Goal: Submit feedback/report problem

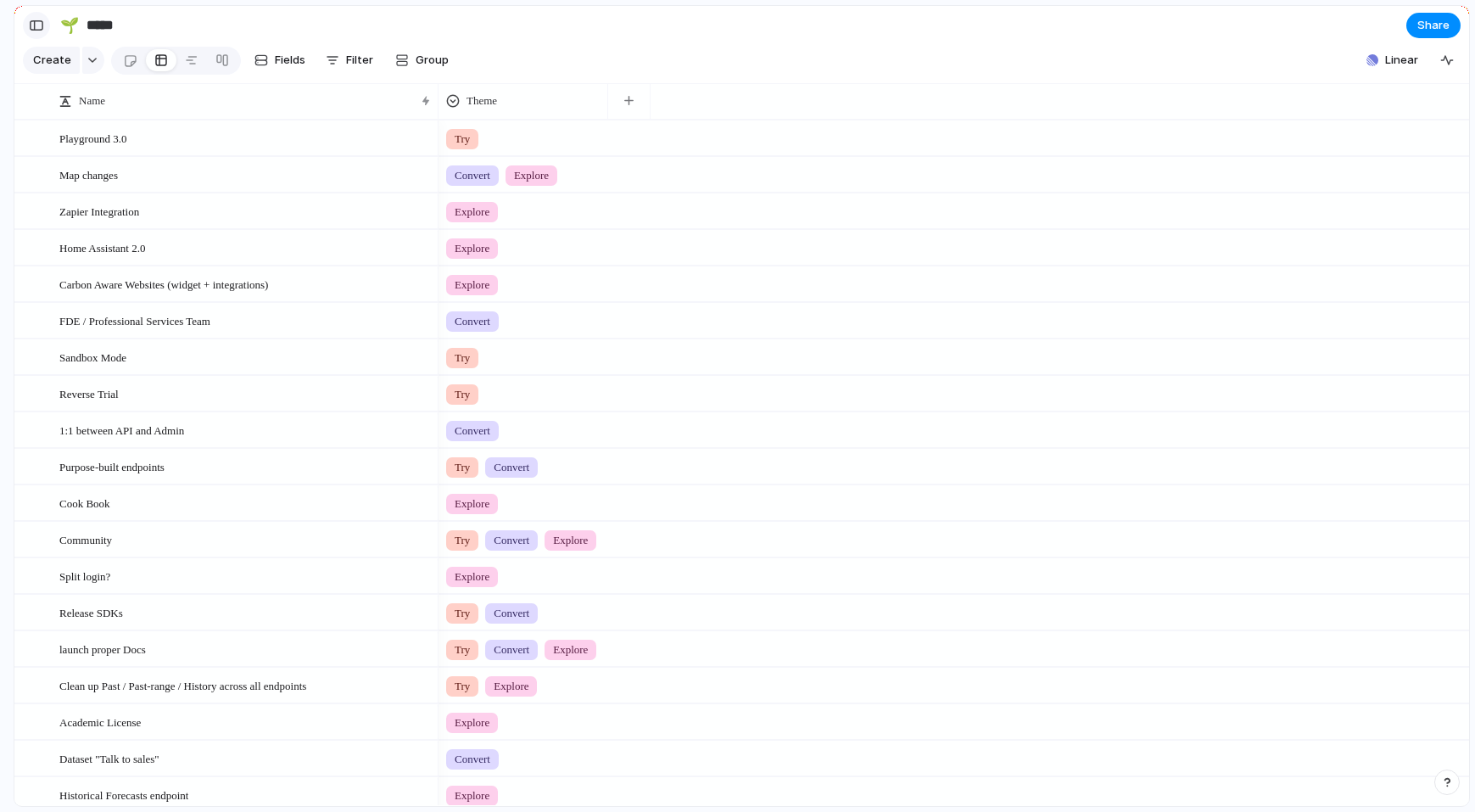
click at [43, 29] on div "button" at bounding box center [37, 25] width 16 height 12
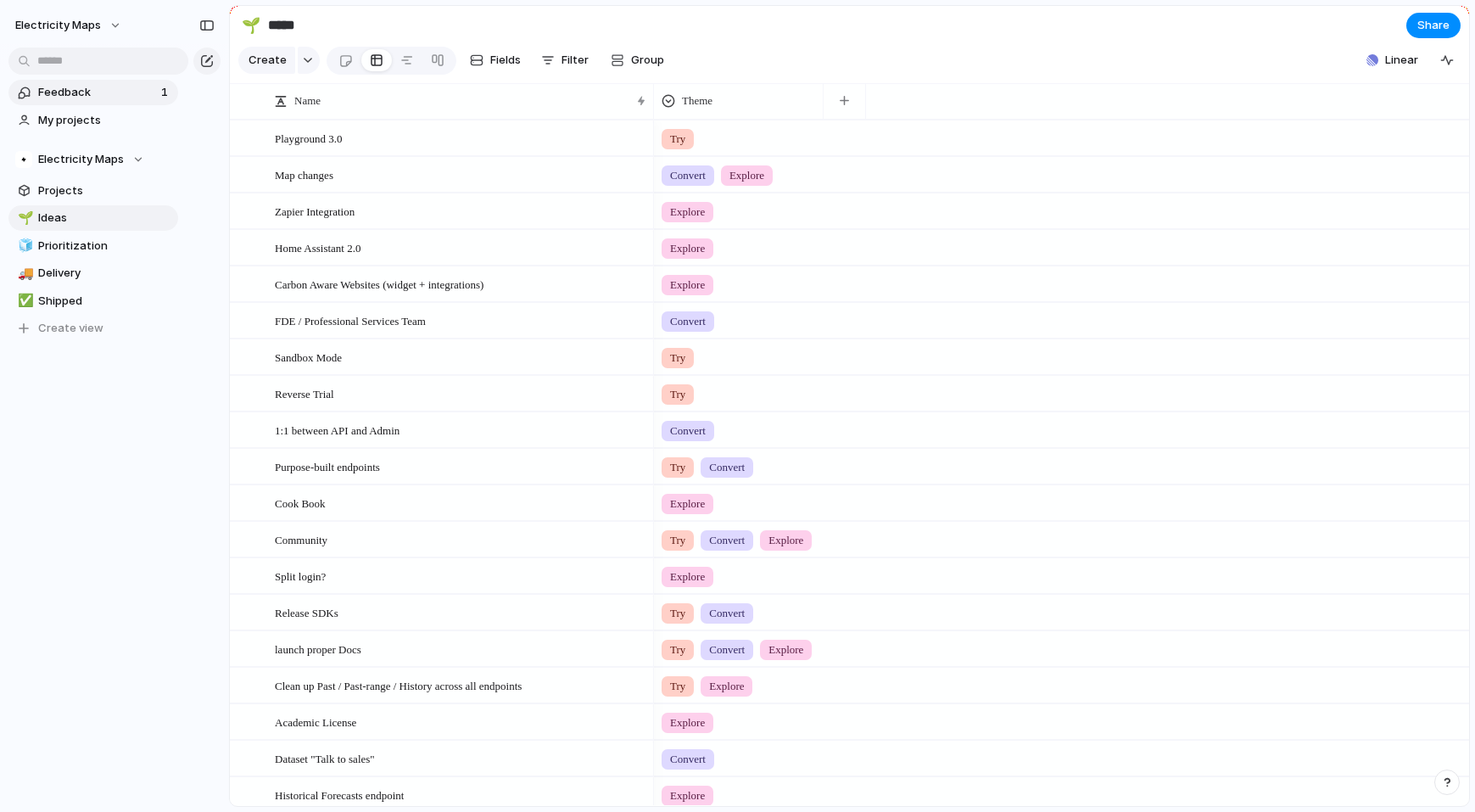
click at [80, 92] on span "Feedback" at bounding box center [97, 93] width 118 height 17
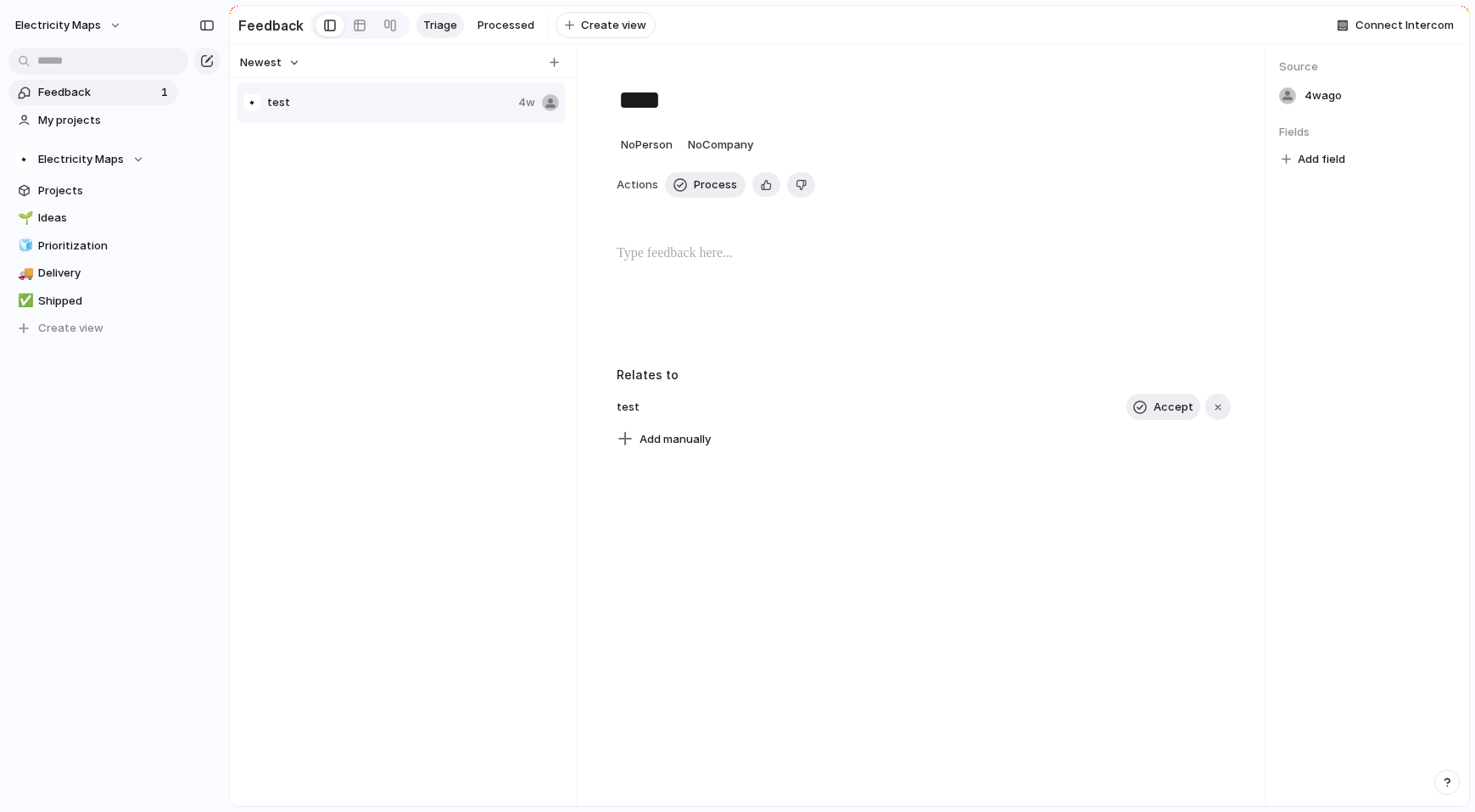
type textarea "****"
click at [48, 193] on span "Projects" at bounding box center [105, 191] width 134 height 17
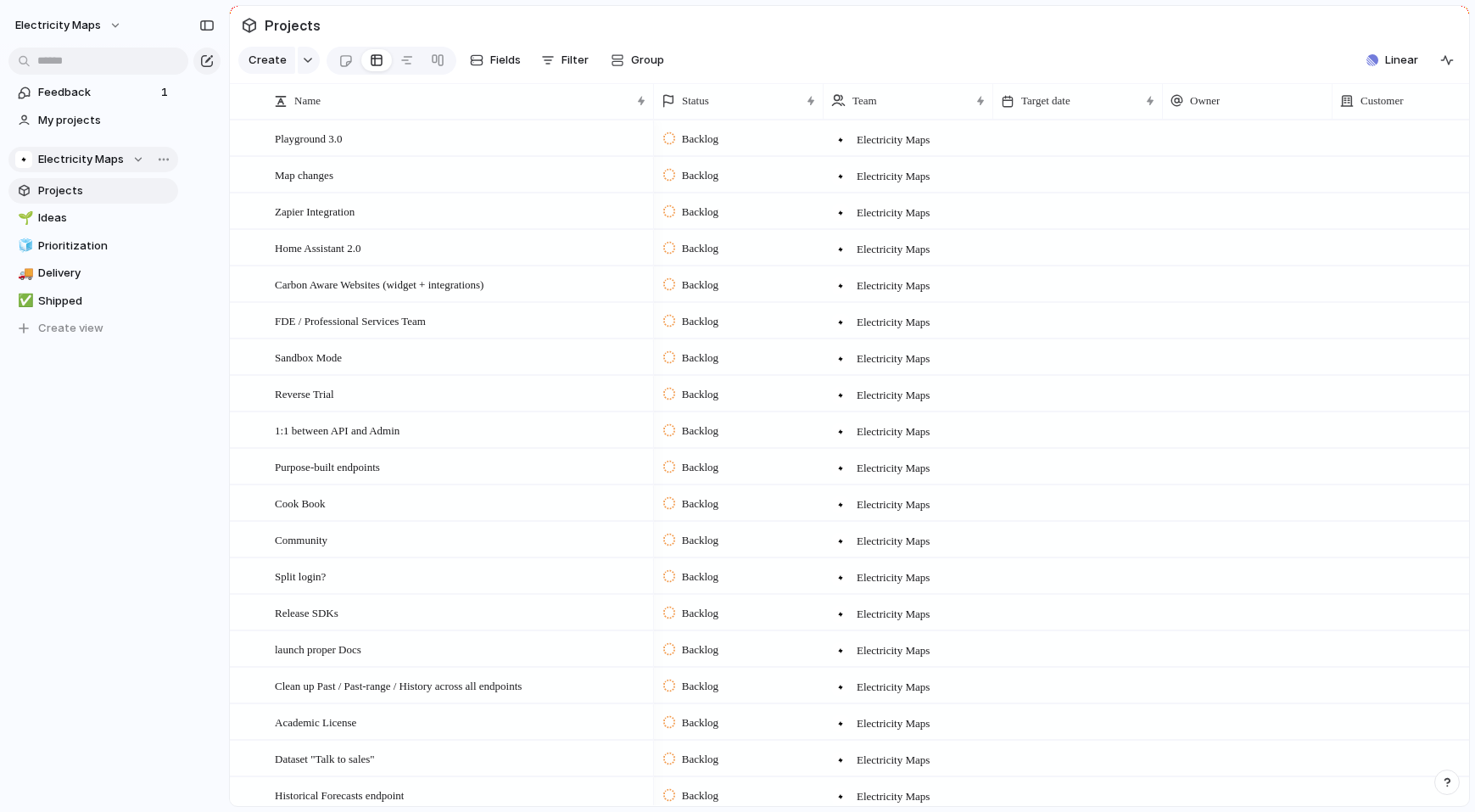
click at [93, 156] on span "Electricity Maps" at bounding box center [81, 160] width 86 height 17
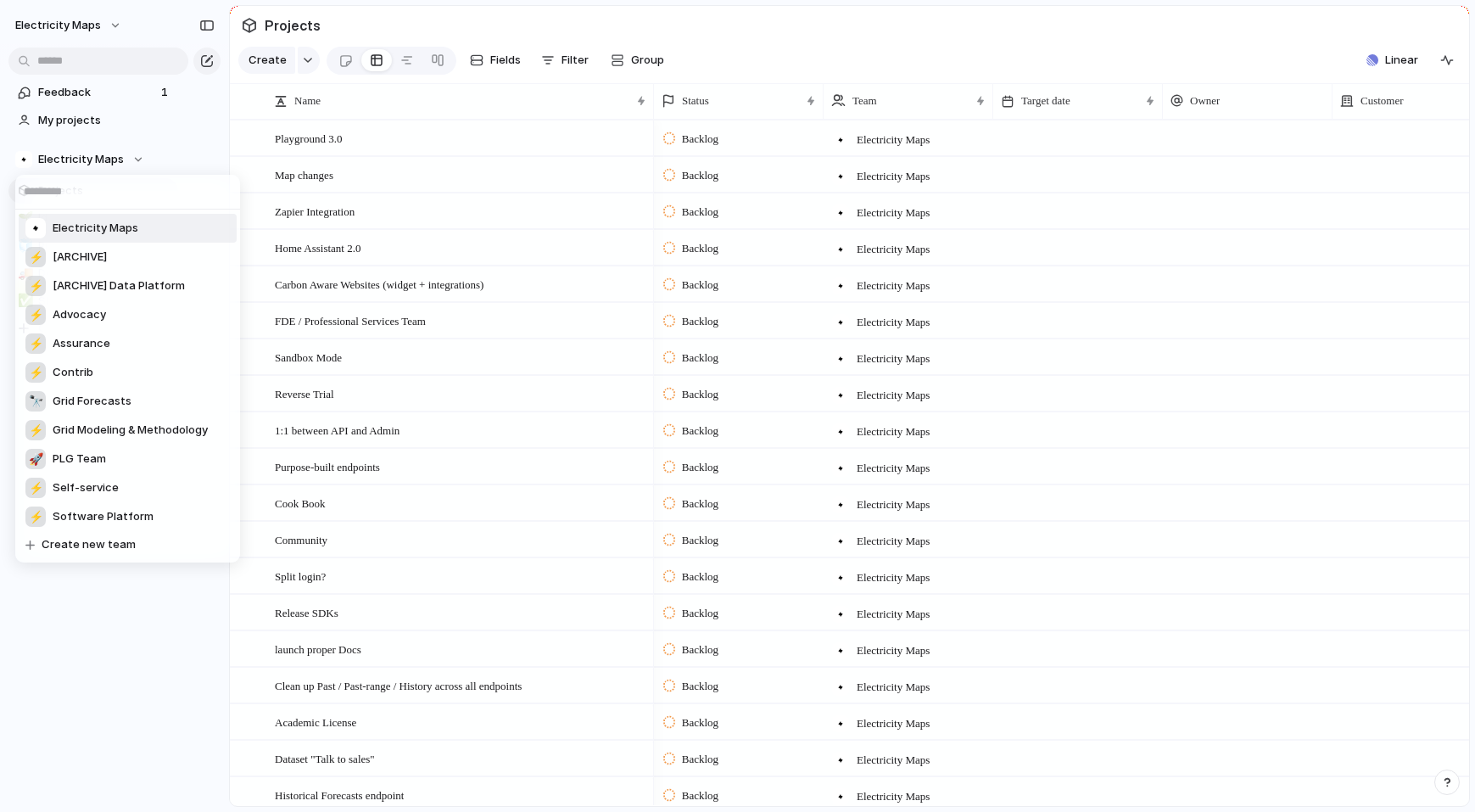
click at [80, 179] on input "text" at bounding box center [128, 191] width 224 height 34
click at [84, 636] on div "Electricity Maps ⚡ [ARCHIVE] ⚡ [ARCHIVE] Data Platform ⚡ Advocacy ⚡ Assurance ⚡…" at bounding box center [738, 406] width 1475 height 812
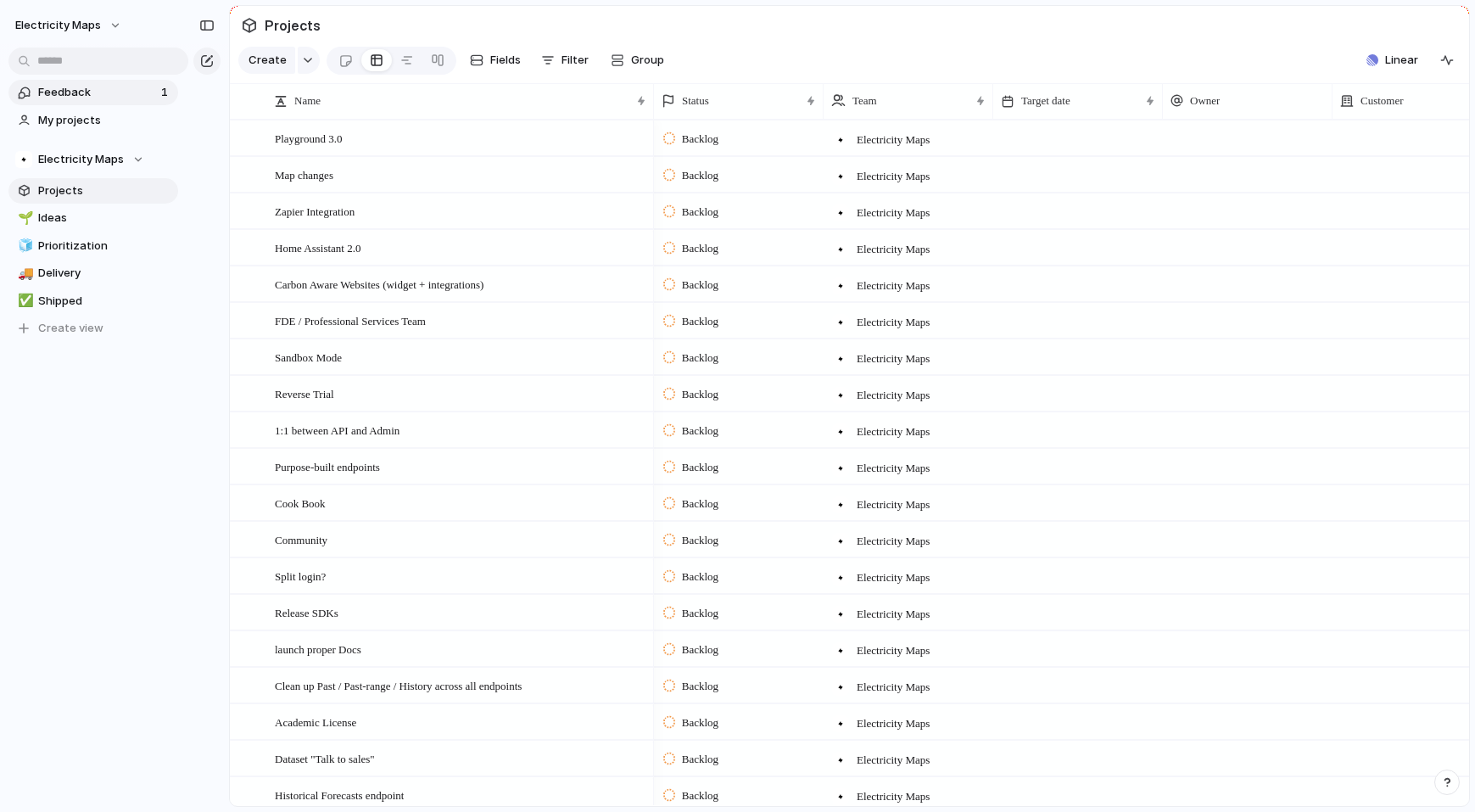
click at [62, 103] on link "Feedback 1" at bounding box center [93, 92] width 170 height 25
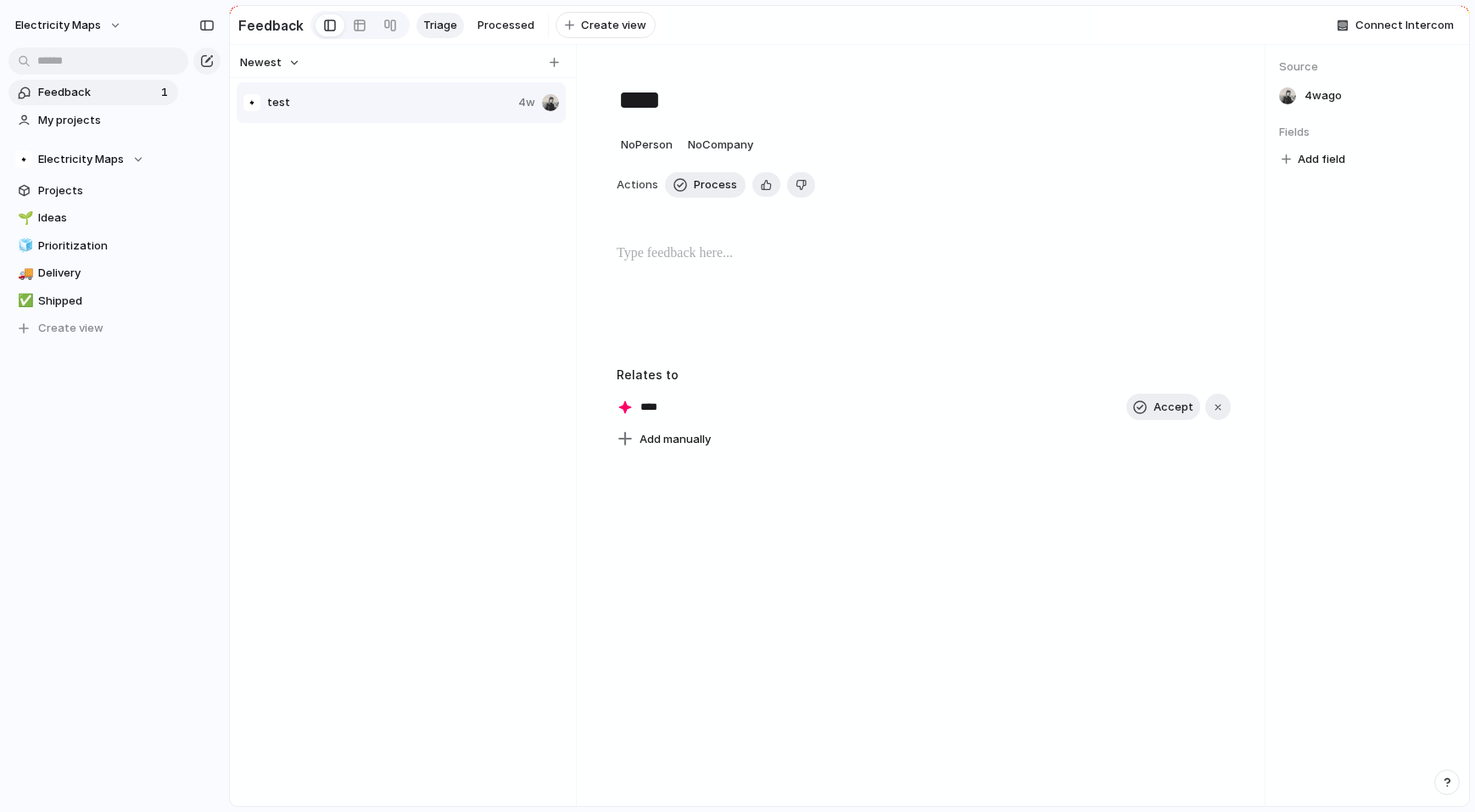
click at [708, 259] on p at bounding box center [924, 253] width 614 height 20
click at [648, 424] on div "**** Accept Add manually" at bounding box center [924, 423] width 614 height 57
click at [674, 442] on span "Add manually" at bounding box center [676, 440] width 71 height 17
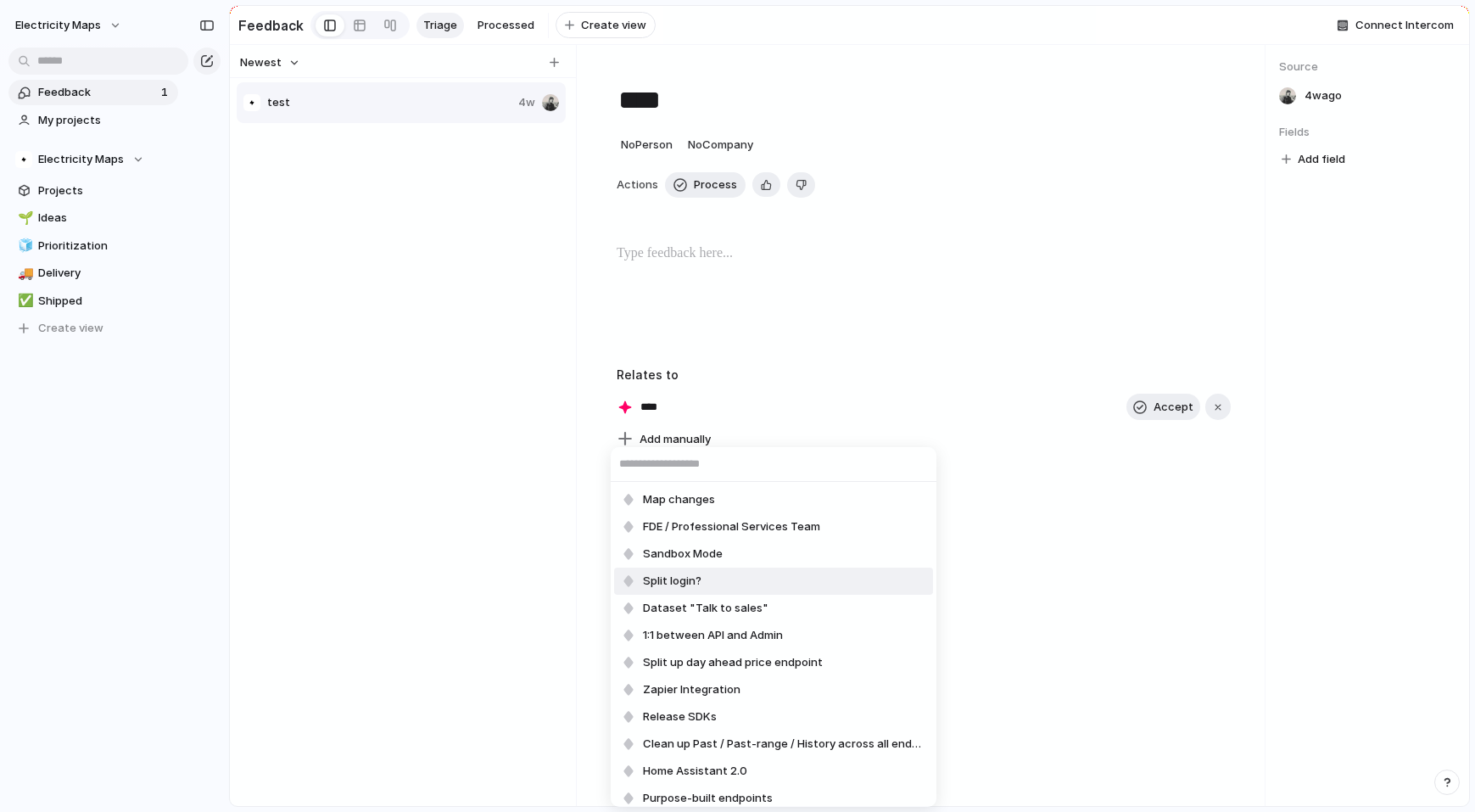
click at [674, 579] on span "Split login?" at bounding box center [671, 581] width 58 height 17
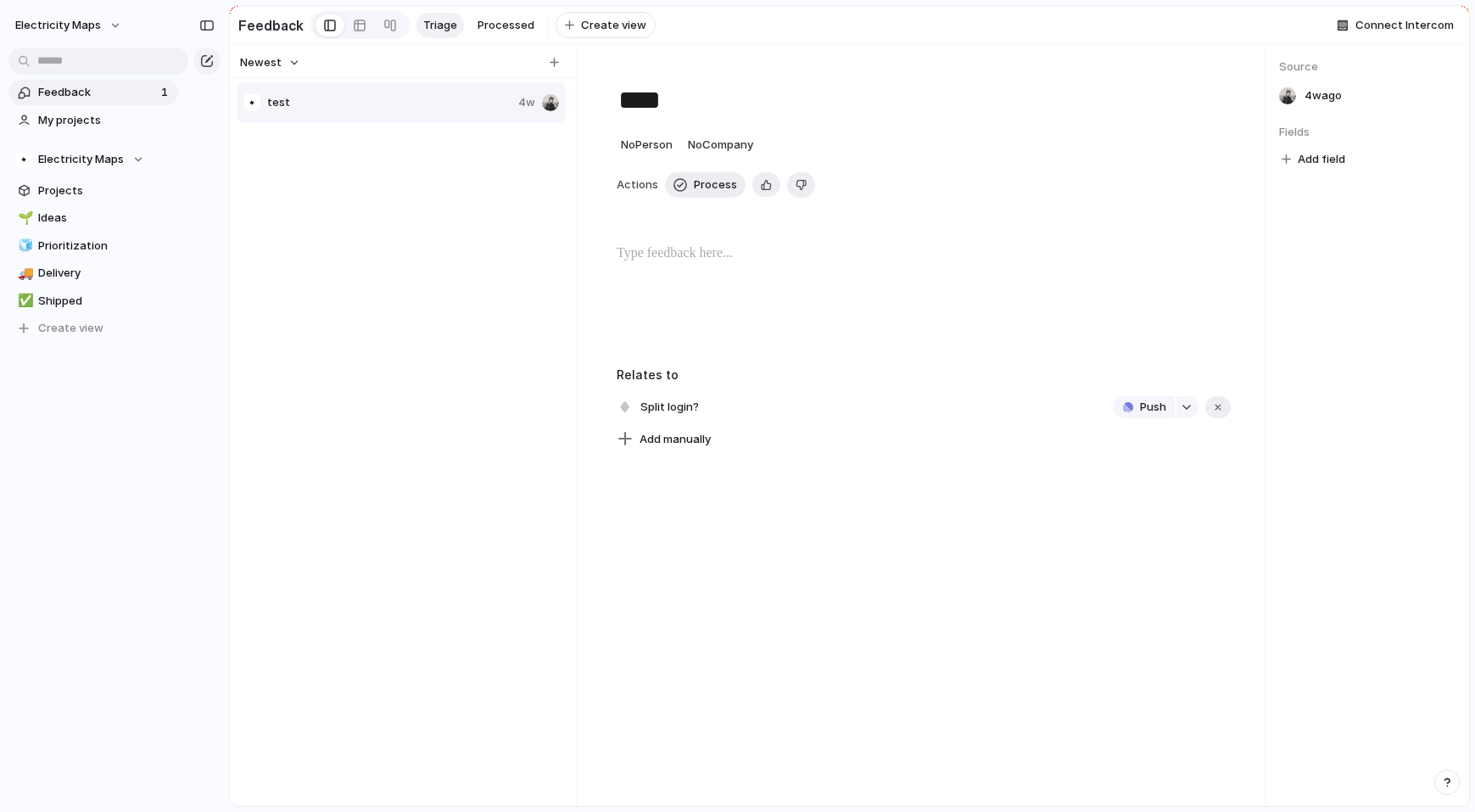
click at [695, 296] on div at bounding box center [924, 297] width 614 height 109
click at [57, 184] on span "Projects" at bounding box center [105, 191] width 134 height 17
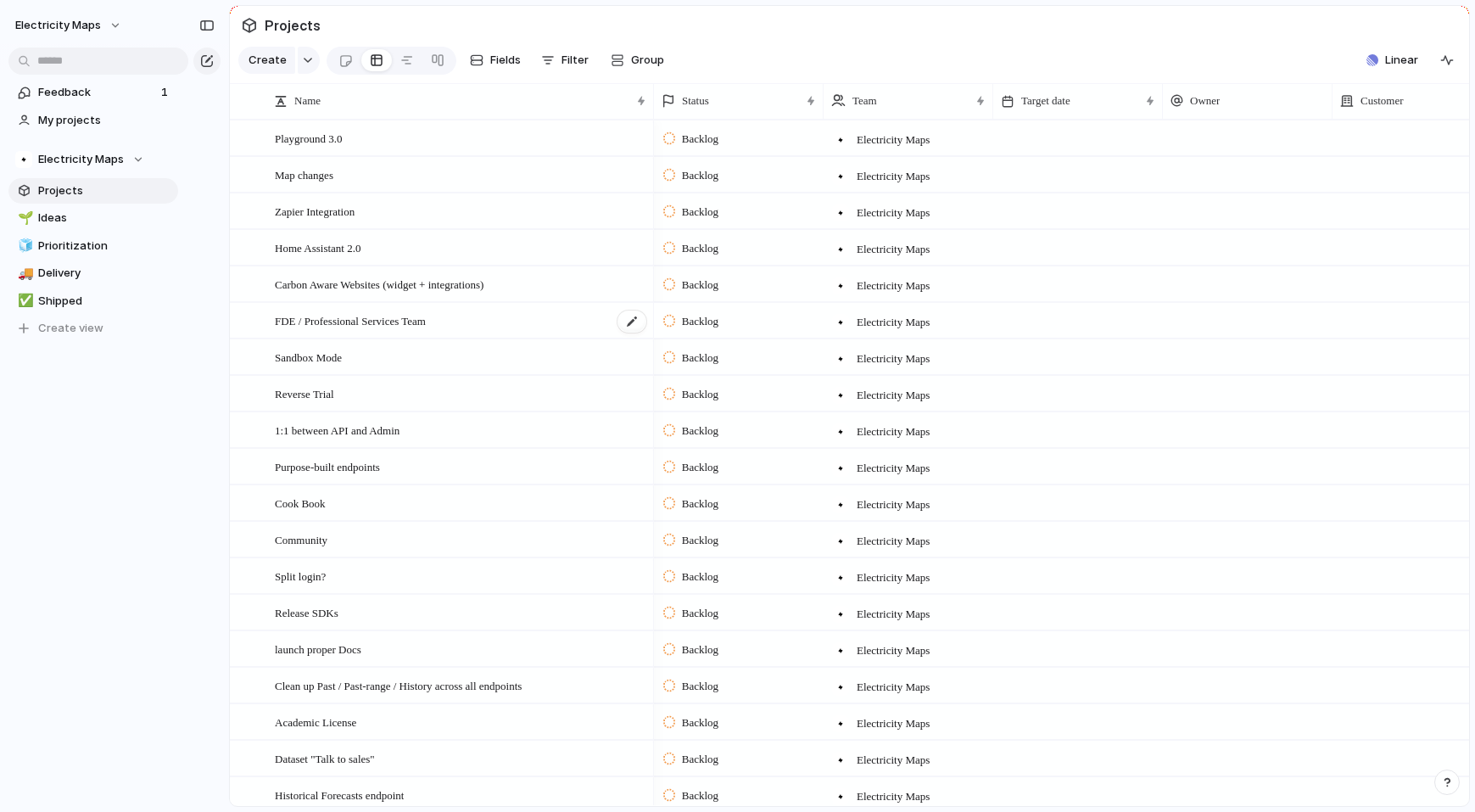
click at [341, 323] on span "FDE / Professional Services Team" at bounding box center [350, 320] width 151 height 19
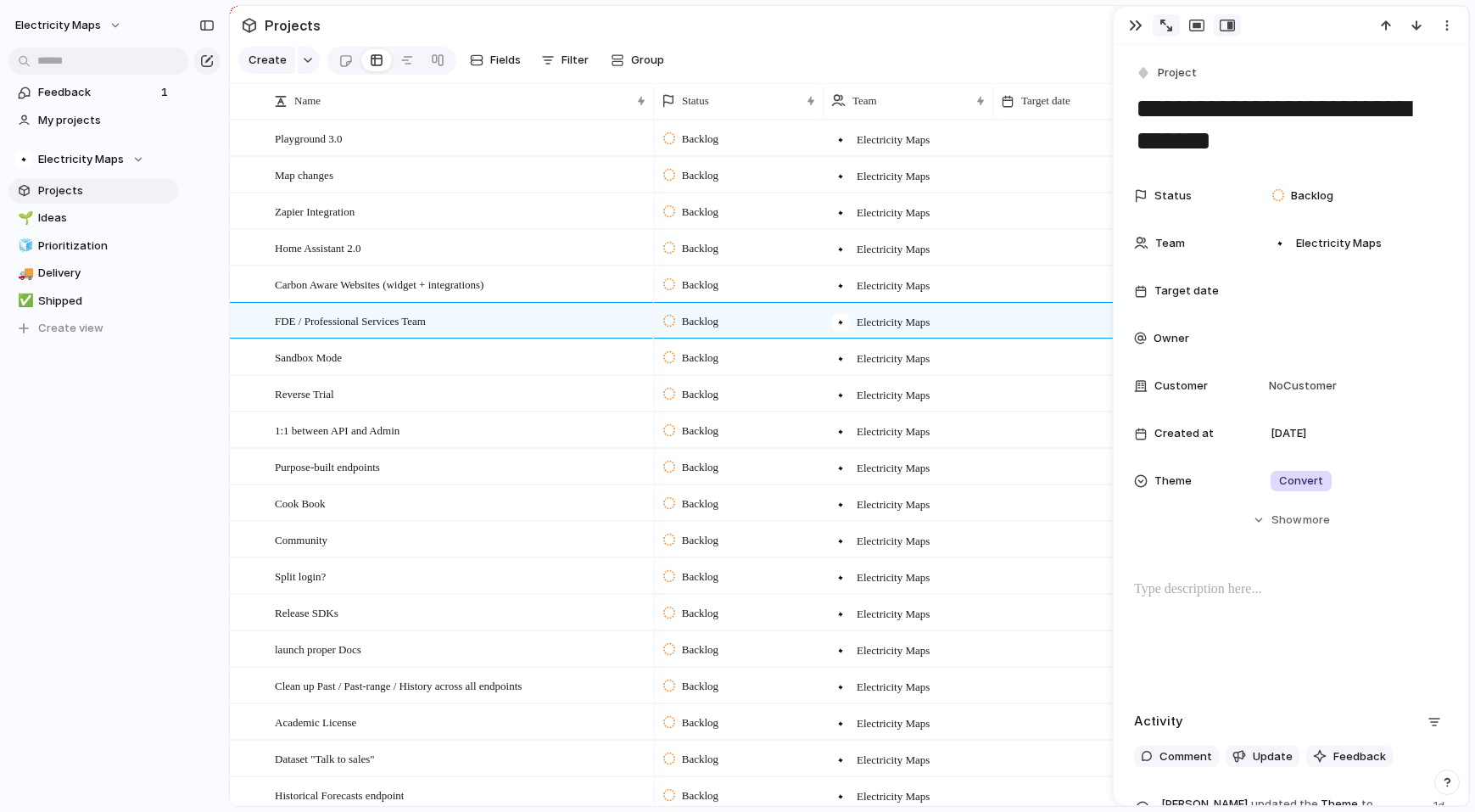
click at [1160, 31] on button "button" at bounding box center [1166, 25] width 27 height 22
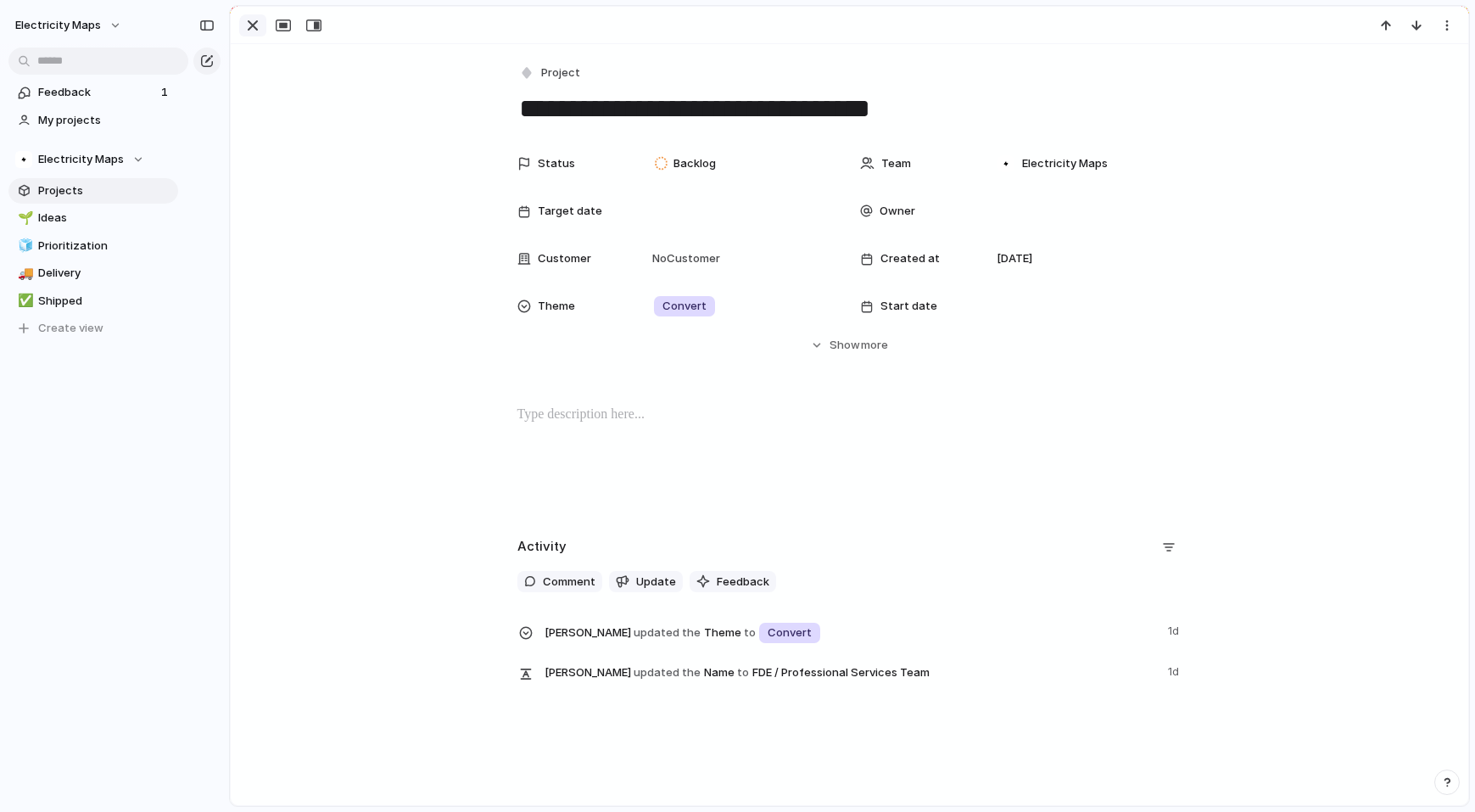
click at [251, 22] on div "button" at bounding box center [252, 25] width 20 height 20
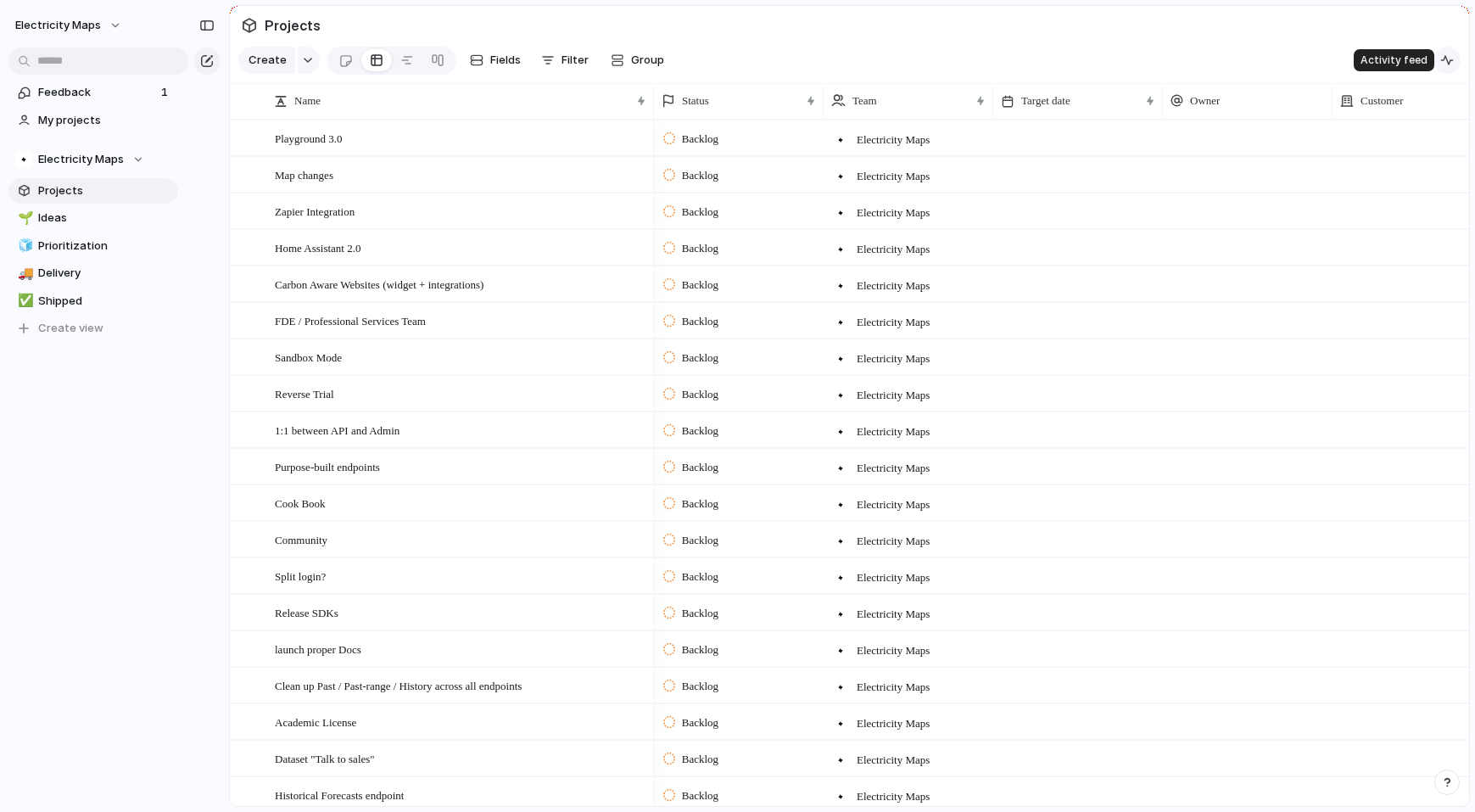
click at [1446, 66] on div "button" at bounding box center [1447, 60] width 14 height 14
click at [434, 63] on div at bounding box center [438, 60] width 14 height 27
